Goal: Navigation & Orientation: Find specific page/section

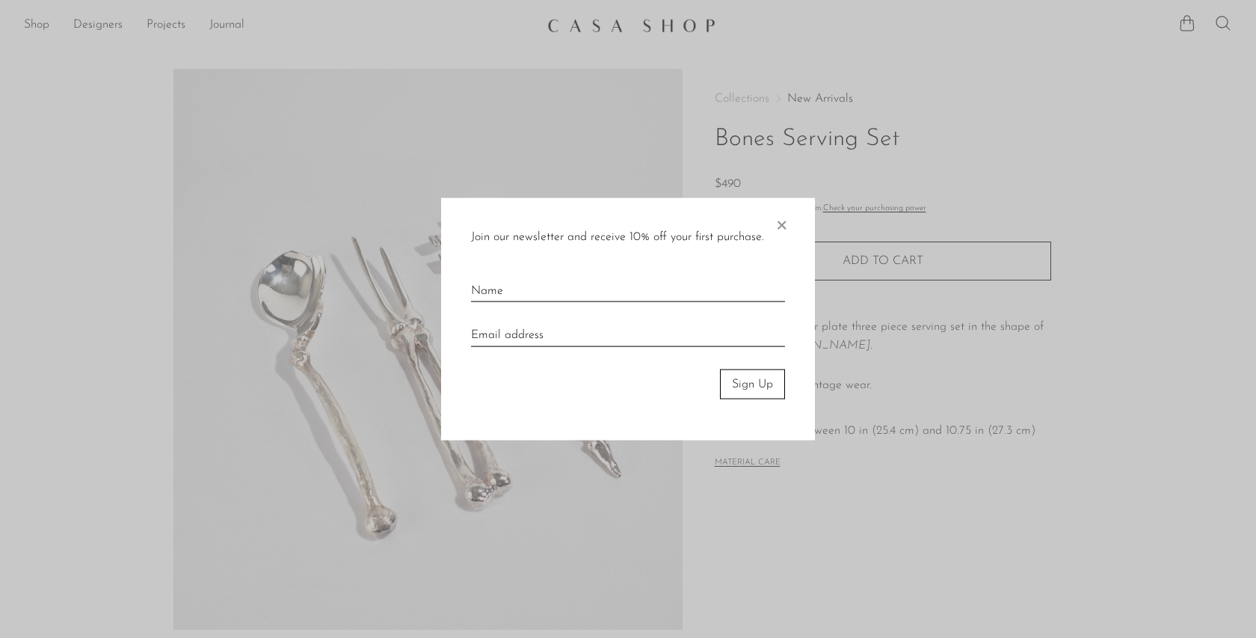
click at [785, 214] on span "×" at bounding box center [781, 221] width 15 height 48
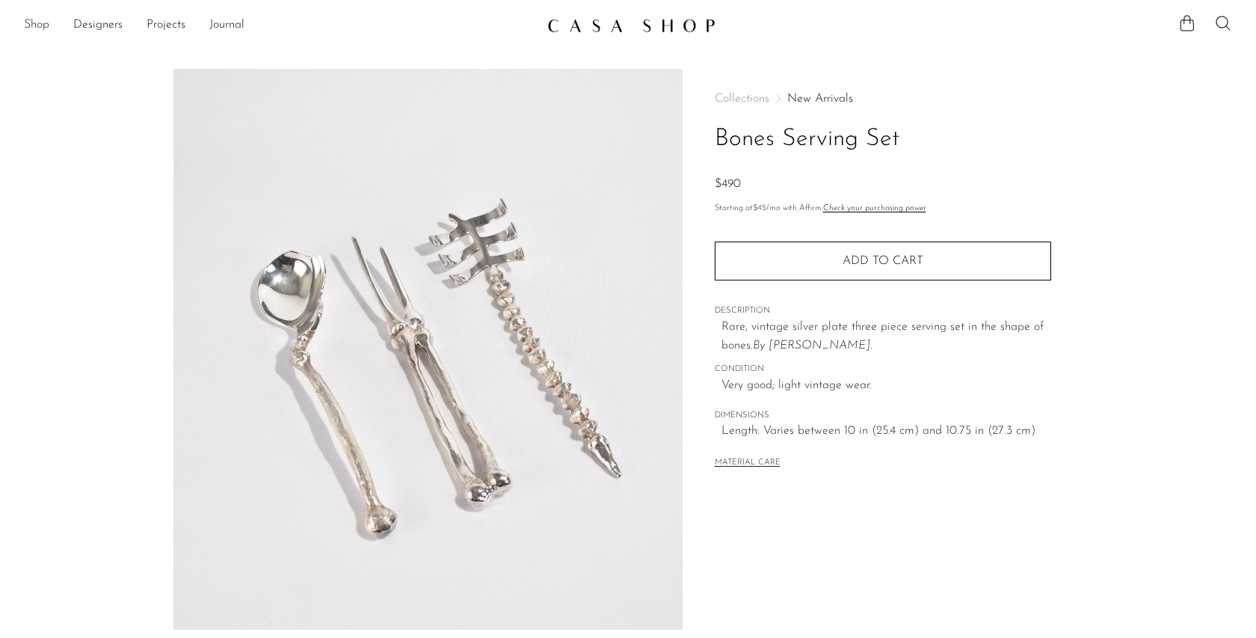
click at [39, 27] on link "Shop" at bounding box center [36, 25] width 25 height 19
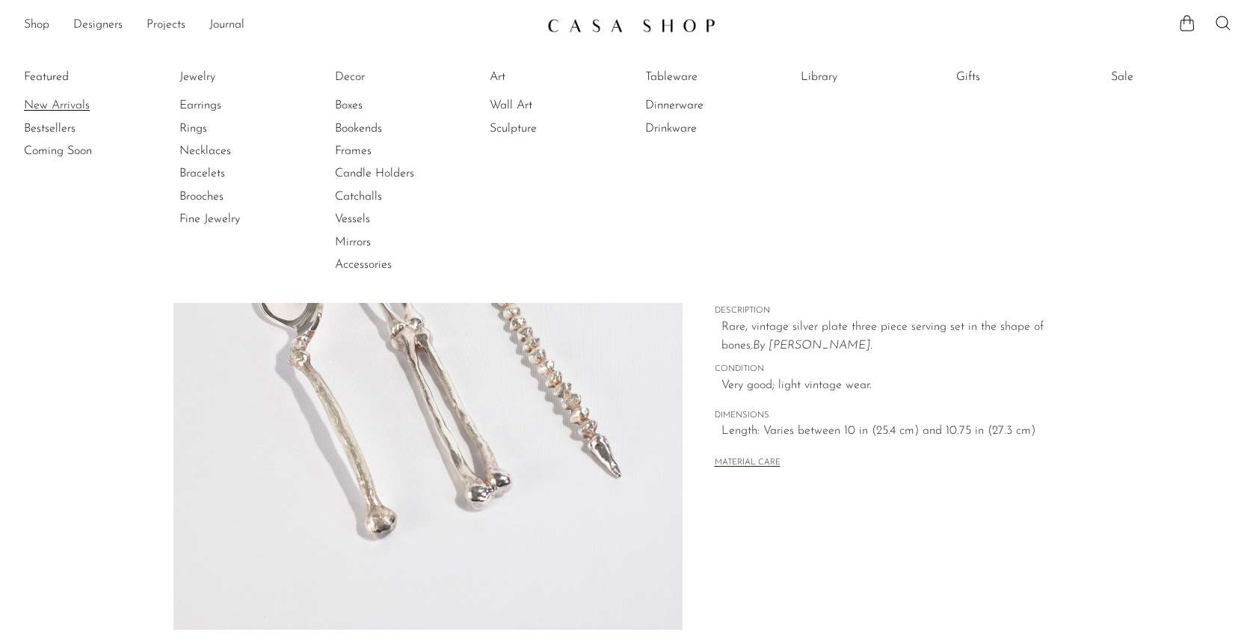
click at [55, 102] on link "New Arrivals" at bounding box center [80, 105] width 112 height 16
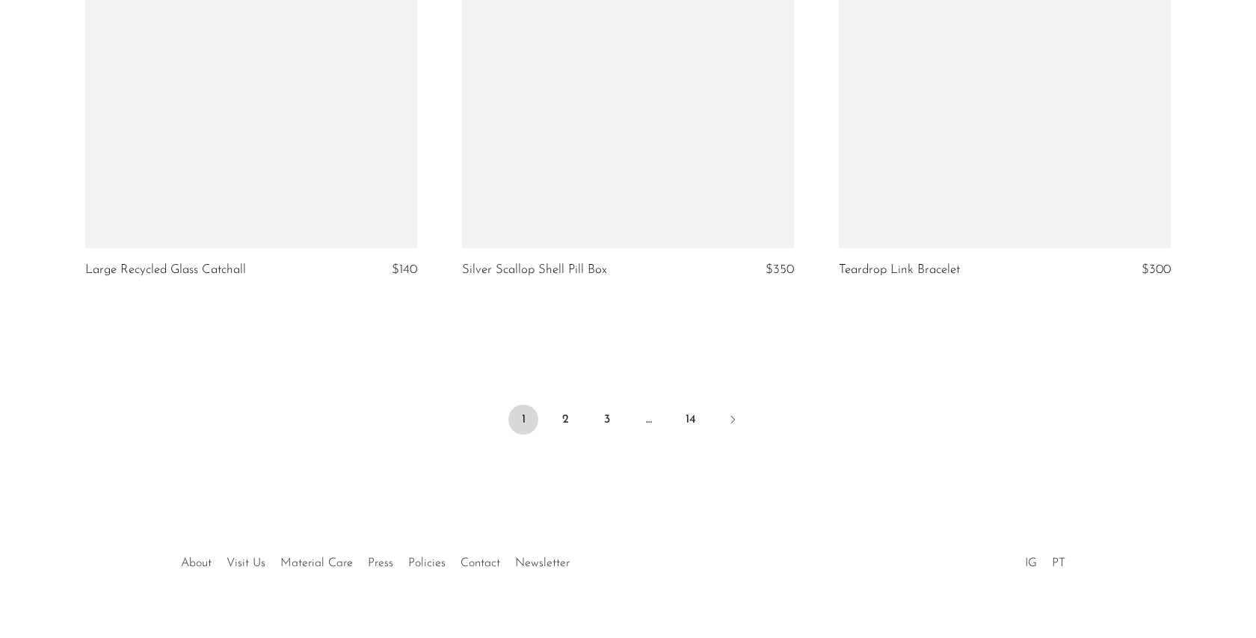
scroll to position [6229, 0]
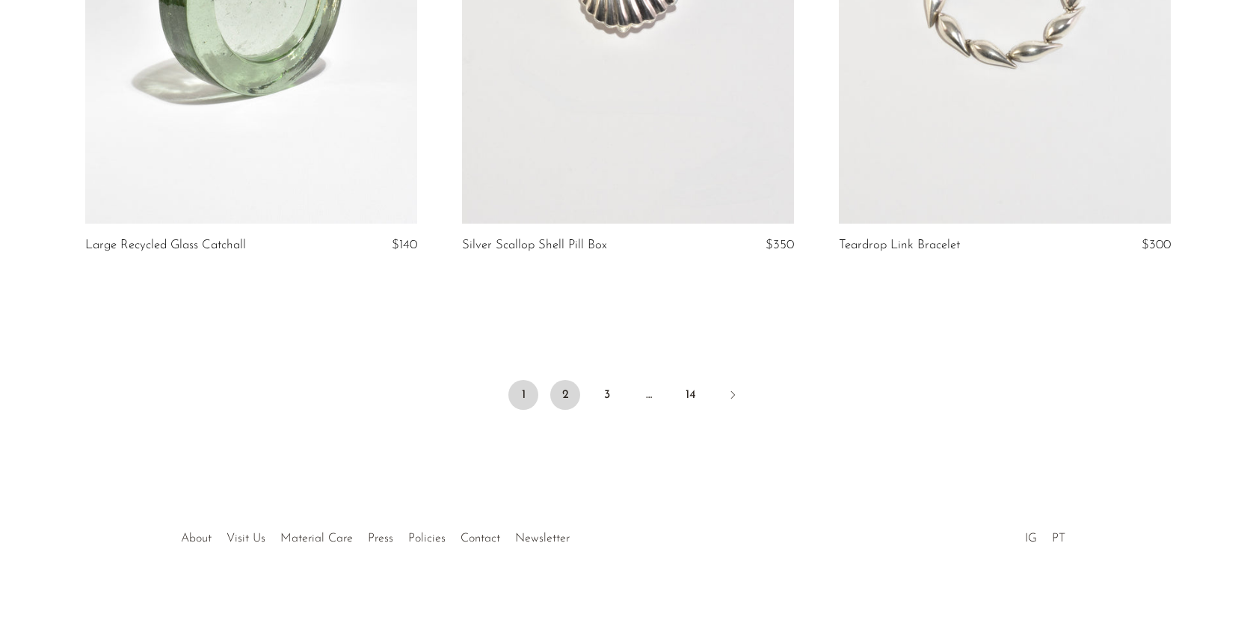
click at [566, 398] on link "2" at bounding box center [565, 395] width 30 height 30
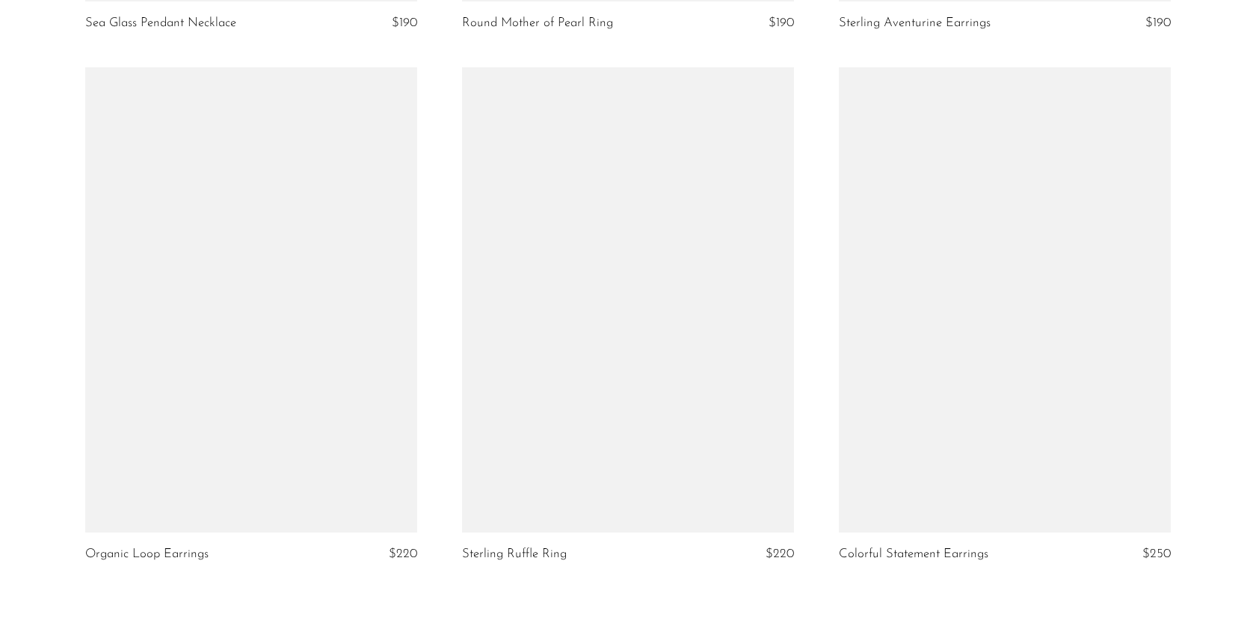
scroll to position [6215, 0]
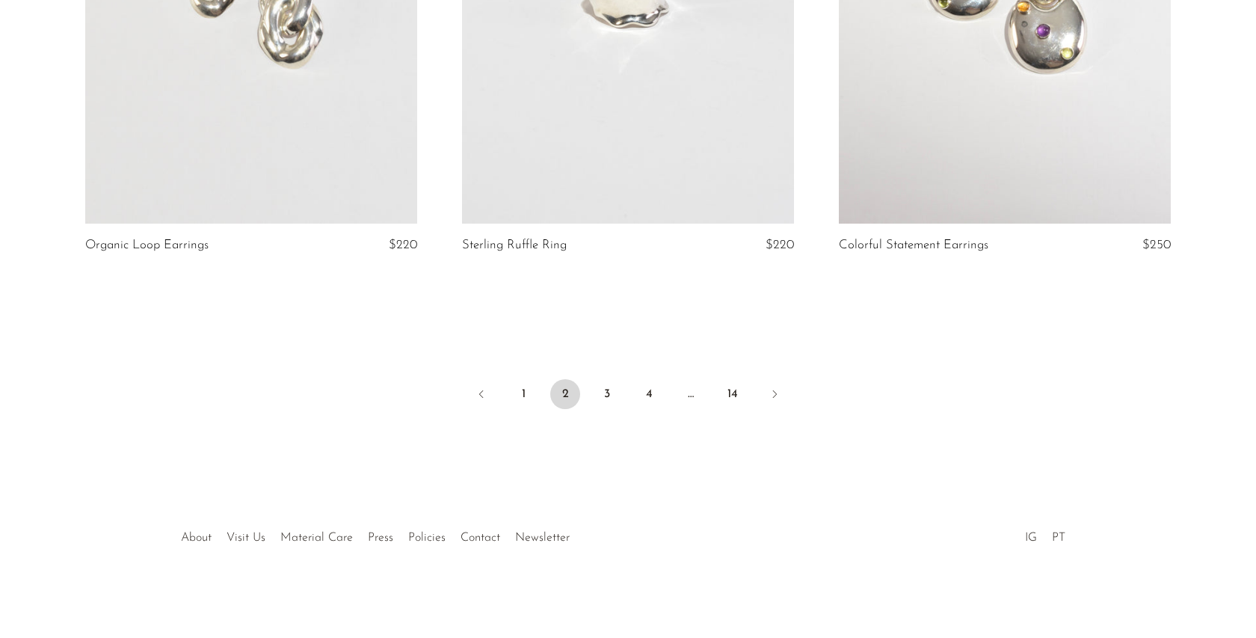
click at [590, 396] on ul "1 2 3 4 … 14" at bounding box center [627, 395] width 957 height 45
click at [608, 396] on link "3" at bounding box center [607, 394] width 30 height 30
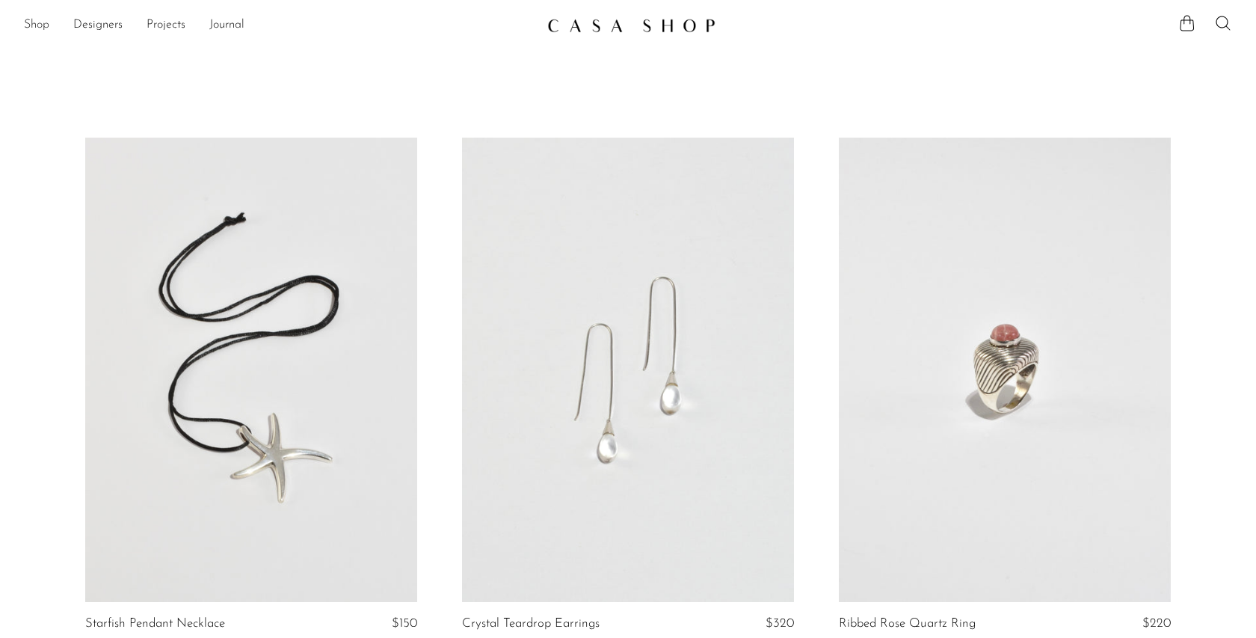
click at [38, 26] on link "Shop" at bounding box center [36, 25] width 25 height 19
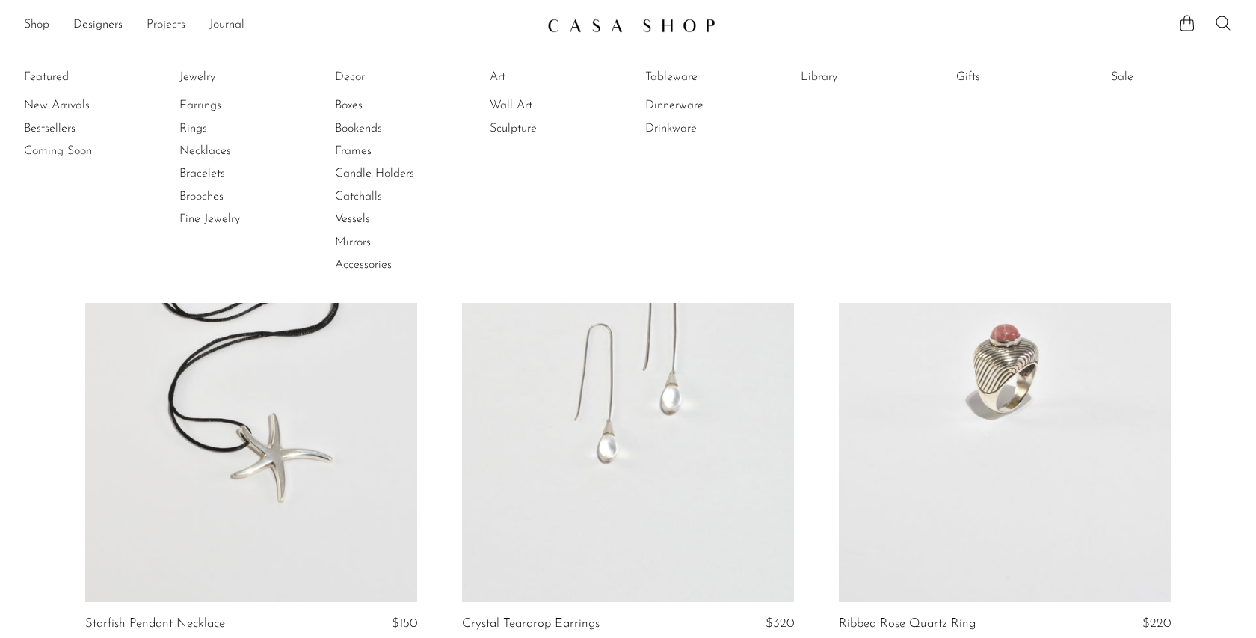
click at [69, 147] on link "Coming Soon" at bounding box center [80, 151] width 112 height 16
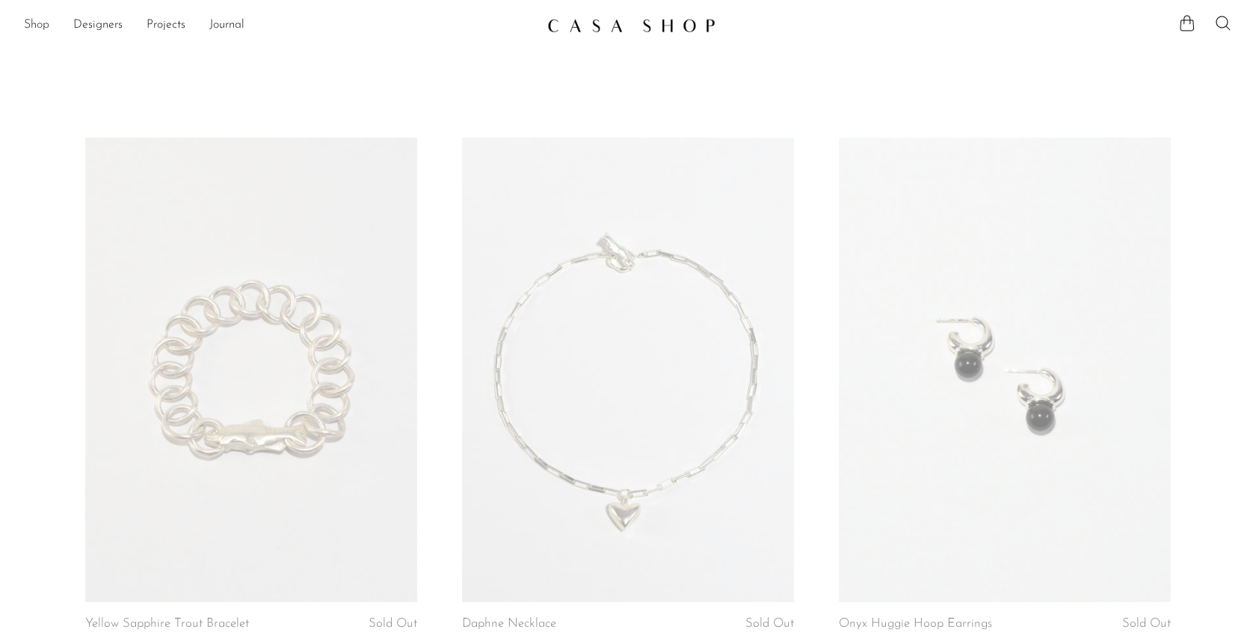
click at [46, 25] on link "Shop" at bounding box center [36, 25] width 25 height 19
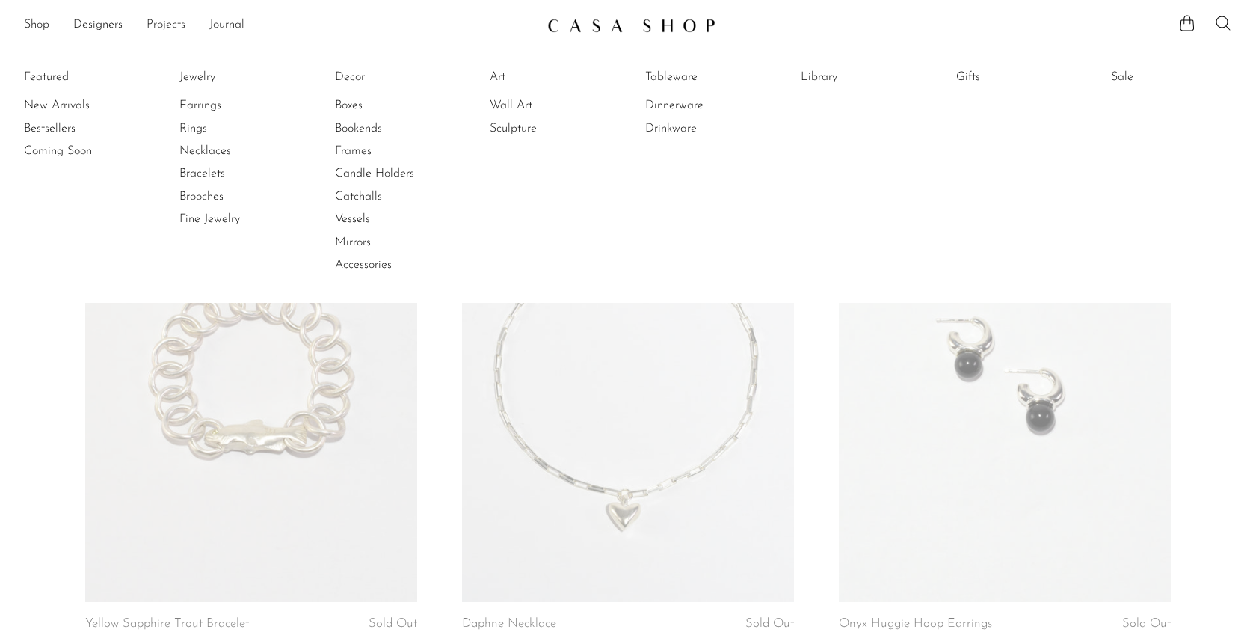
click at [357, 153] on link "Frames" at bounding box center [391, 151] width 112 height 16
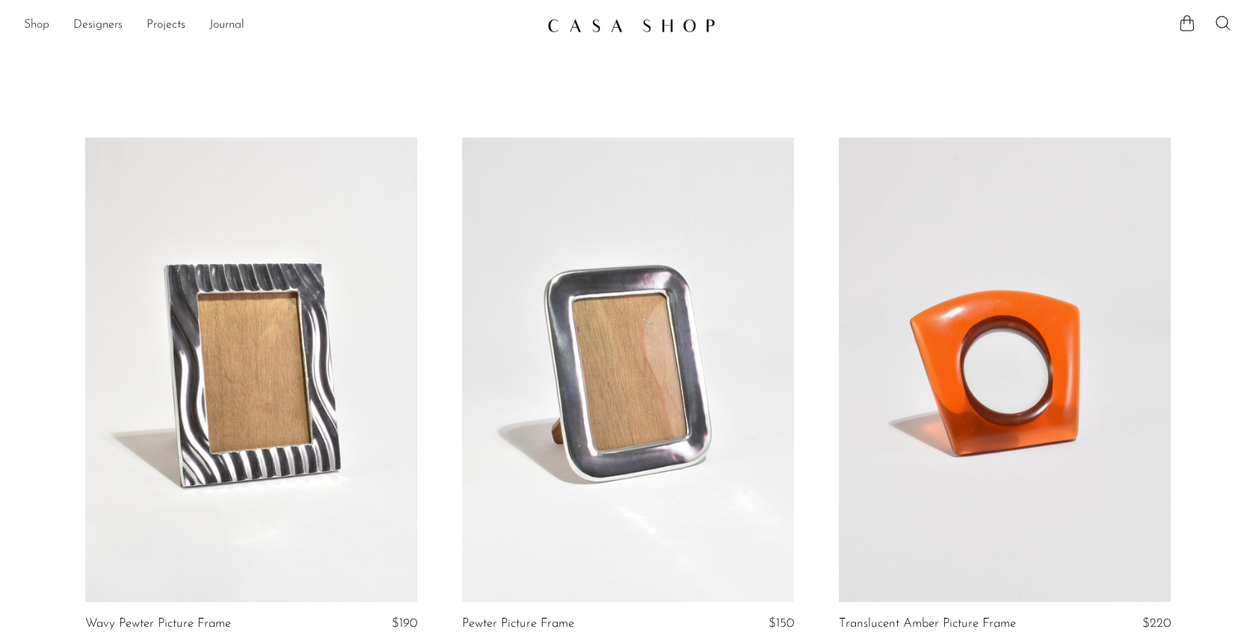
click at [40, 27] on link "Shop" at bounding box center [36, 25] width 25 height 19
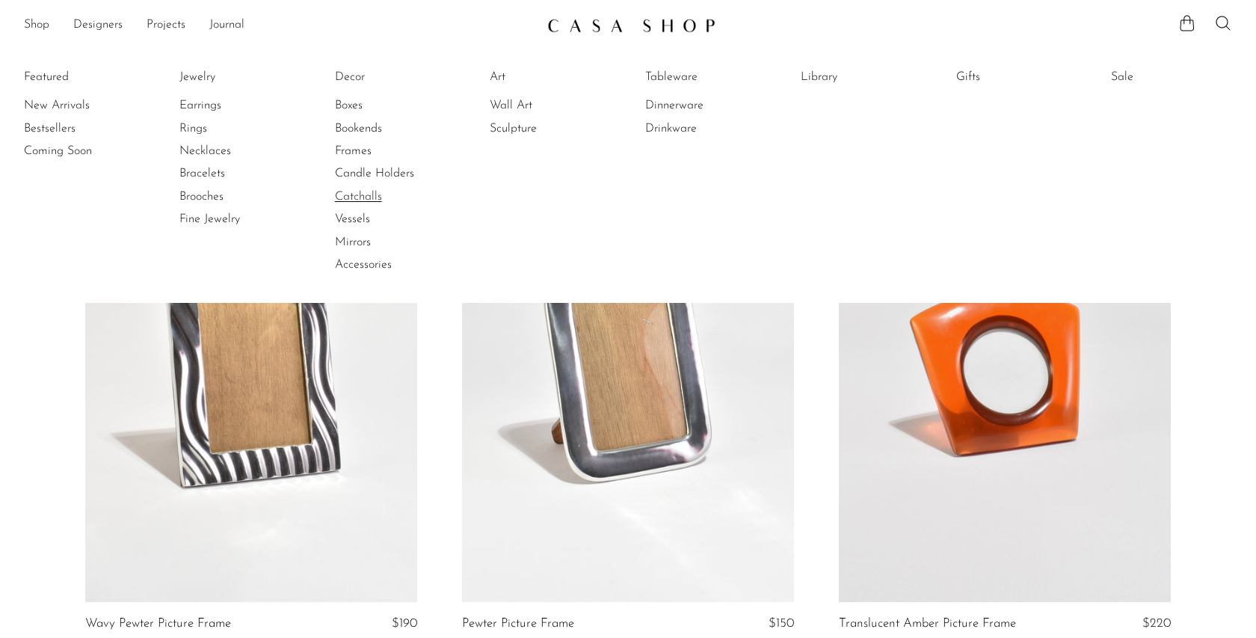
click at [362, 198] on link "Catchalls" at bounding box center [391, 196] width 112 height 16
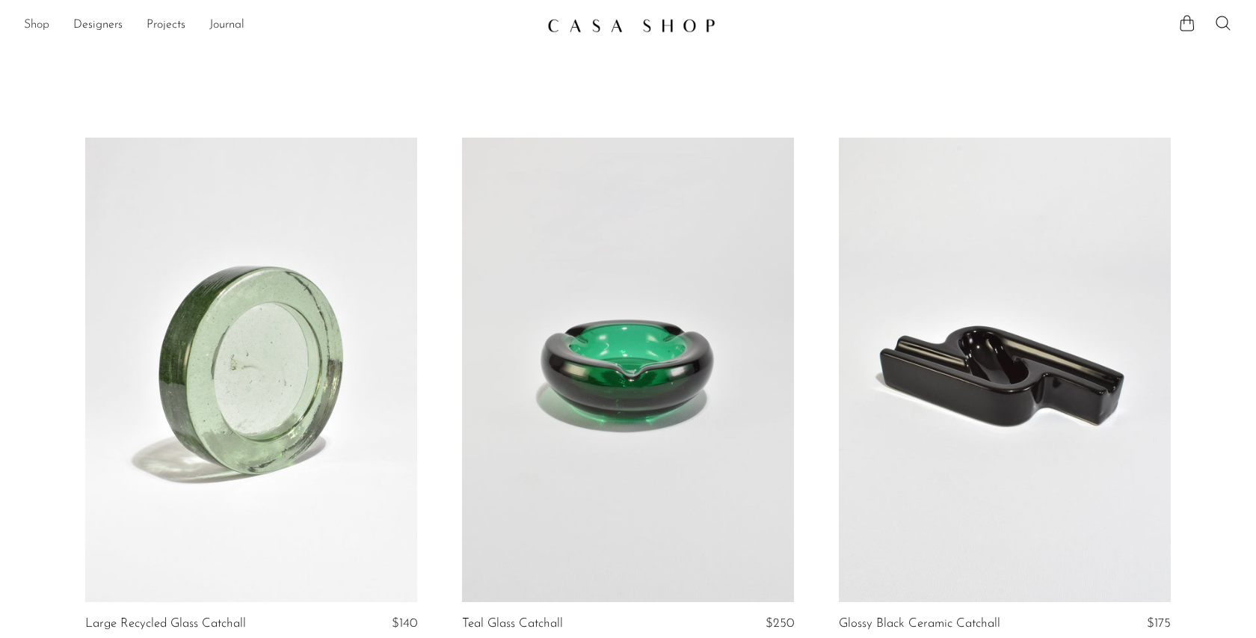
click at [43, 22] on link "Shop" at bounding box center [36, 25] width 25 height 19
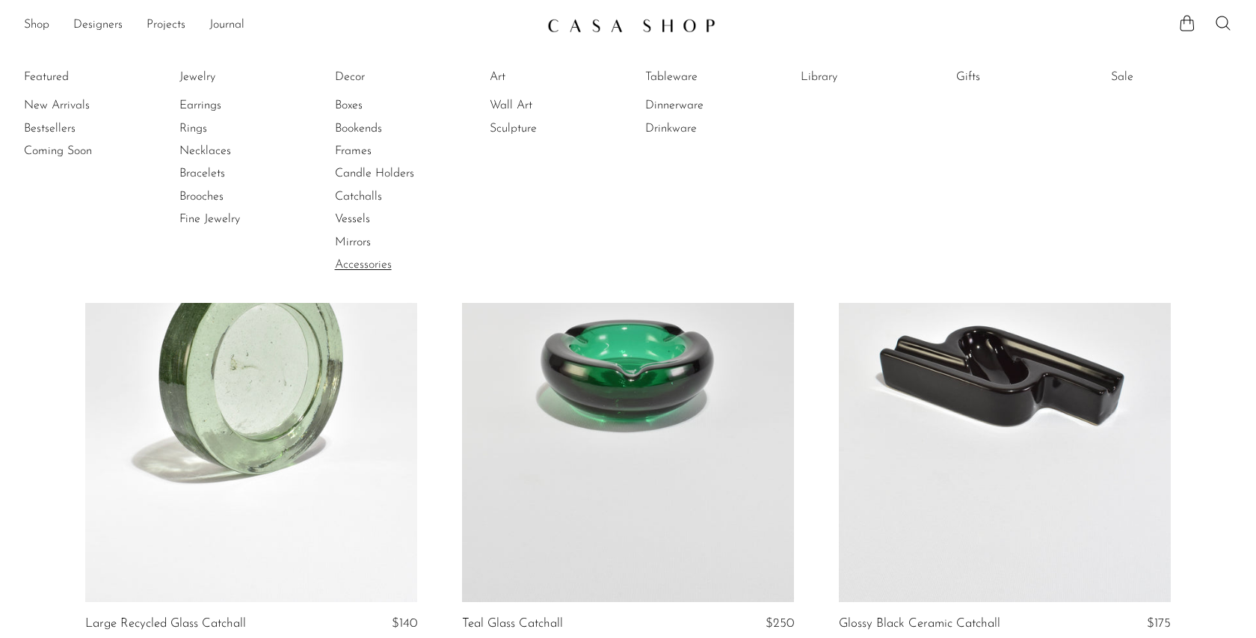
click at [357, 268] on link "Accessories" at bounding box center [391, 264] width 112 height 16
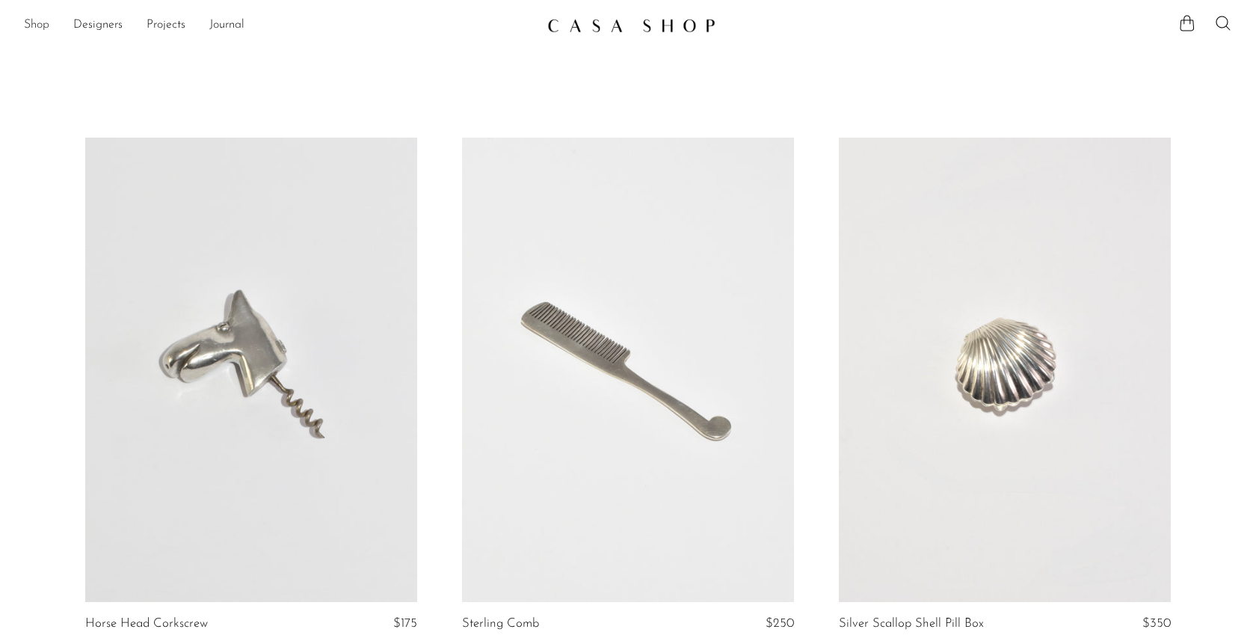
click at [29, 27] on link "Shop" at bounding box center [36, 25] width 25 height 19
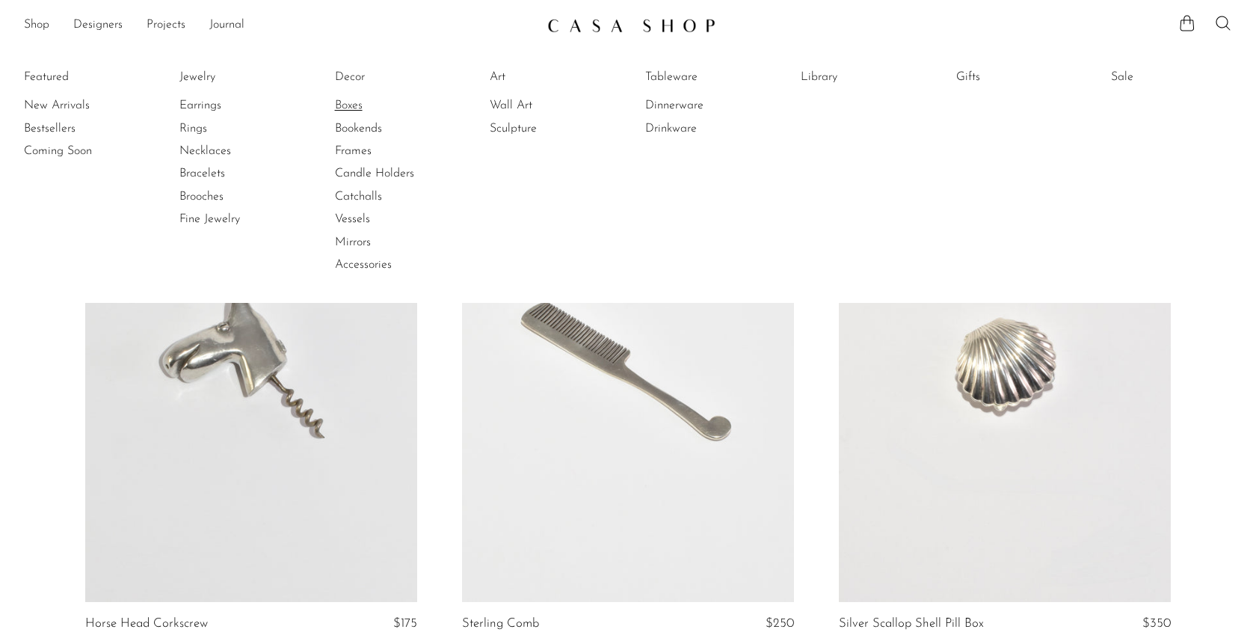
click at [353, 99] on link "Boxes" at bounding box center [391, 105] width 112 height 16
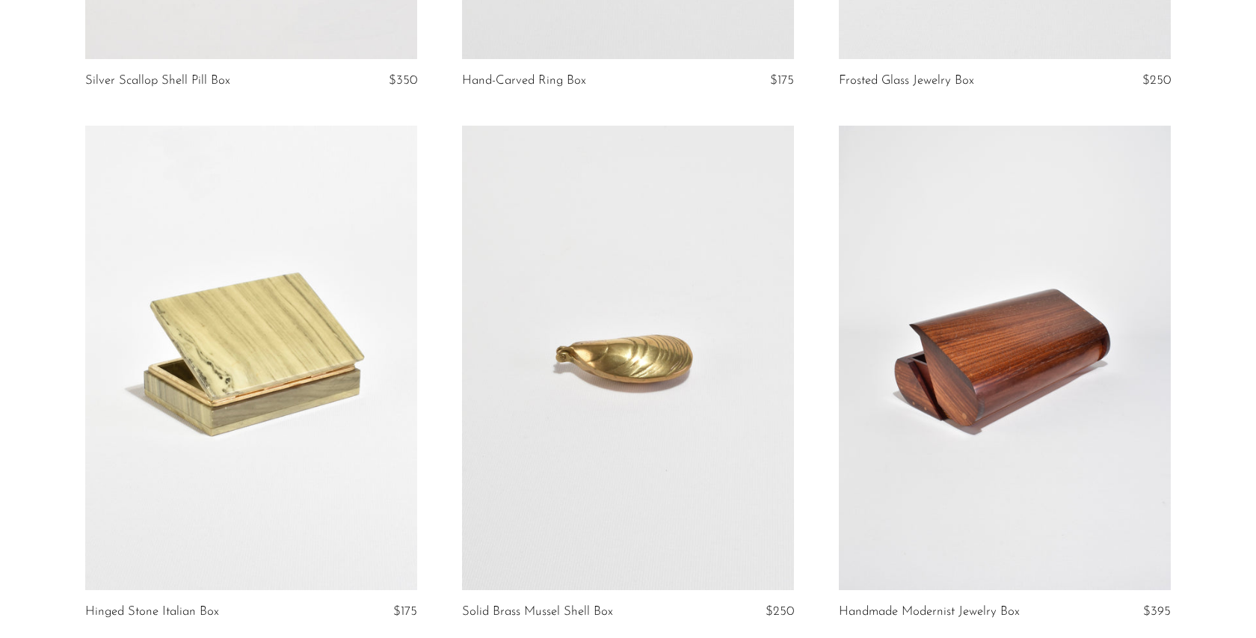
scroll to position [1074, 0]
